Goal: Find specific page/section: Find specific page/section

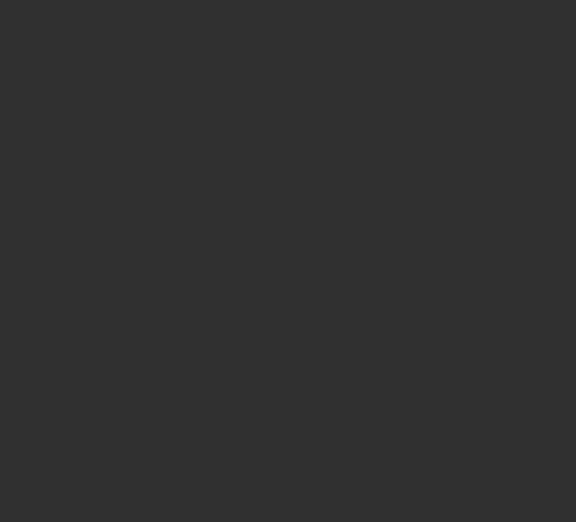
click at [84, 137] on div at bounding box center [288, 261] width 576 height 522
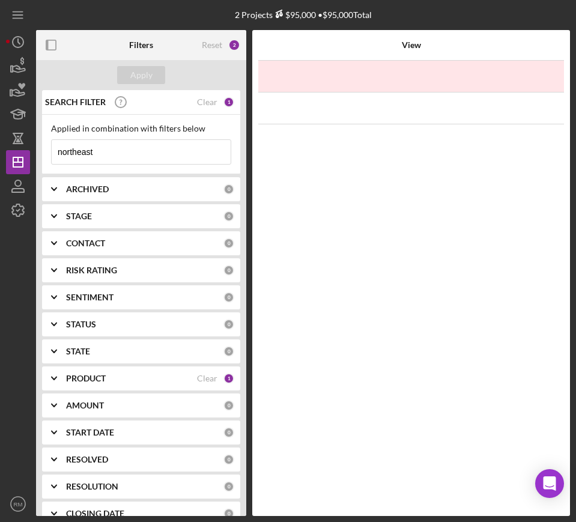
click at [105, 148] on input "northeast" at bounding box center [141, 152] width 179 height 24
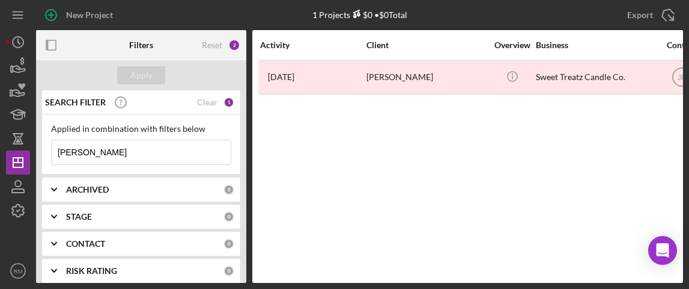
type input "chue"
